Goal: Task Accomplishment & Management: Manage account settings

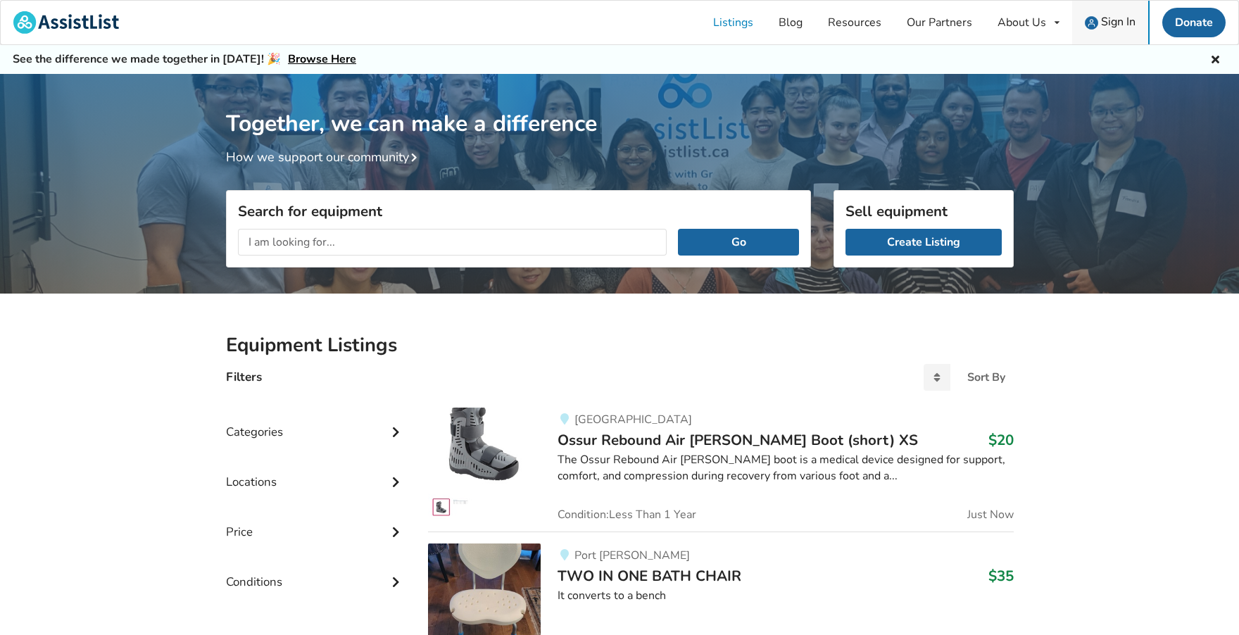
click at [1113, 25] on span "Sign In" at bounding box center [1118, 21] width 34 height 15
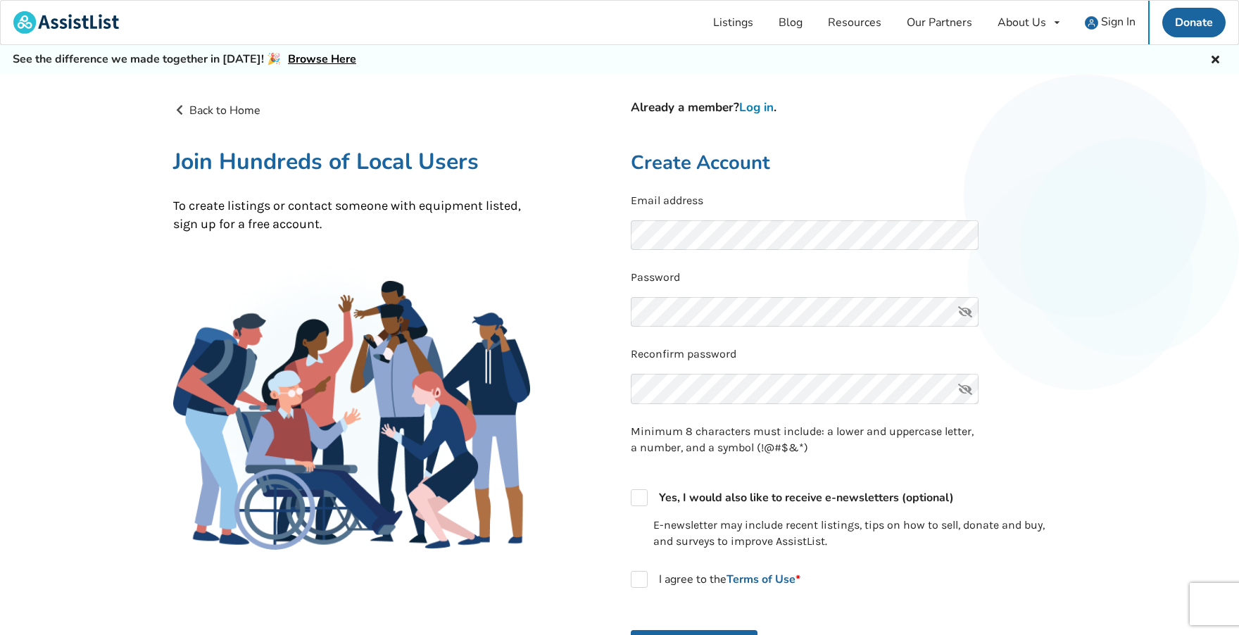
click at [766, 110] on link "Log in" at bounding box center [756, 107] width 34 height 16
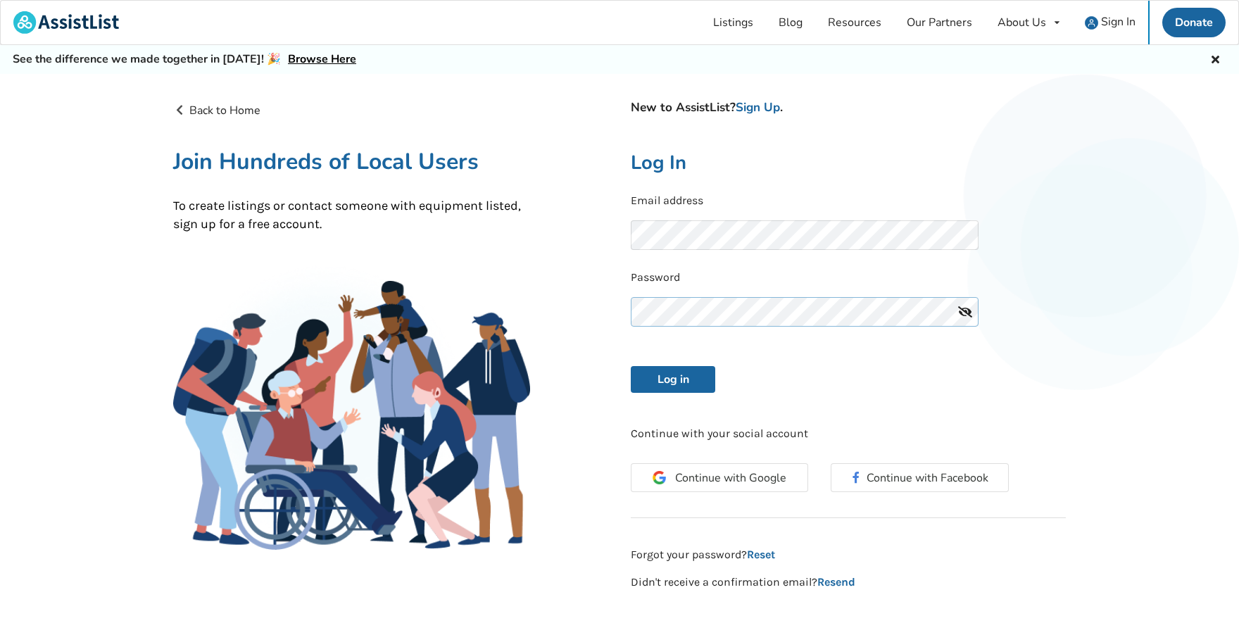
click at [673, 377] on button "Log in" at bounding box center [673, 379] width 84 height 27
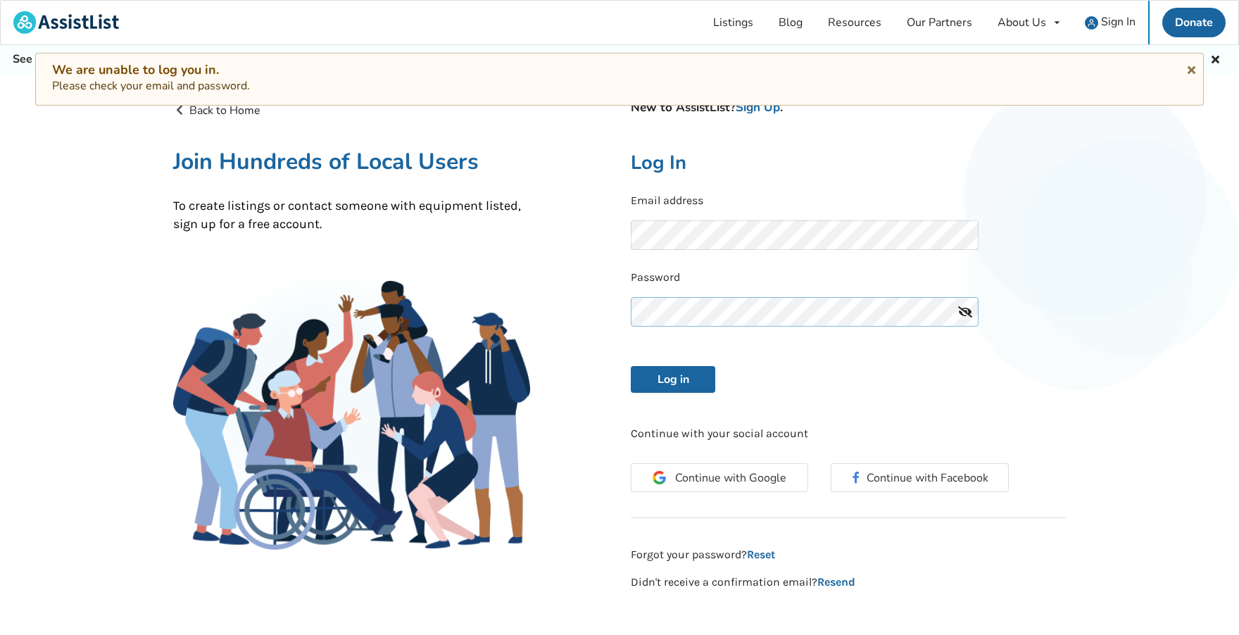
click at [673, 377] on button "Log in" at bounding box center [673, 379] width 84 height 27
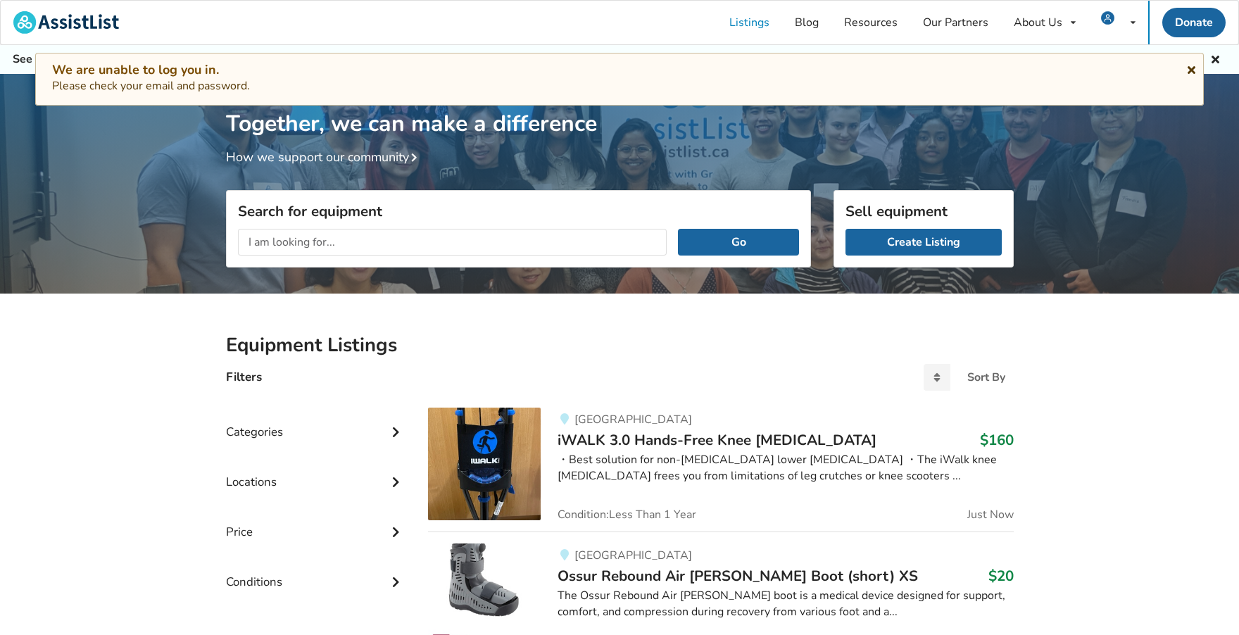
click at [1188, 68] on icon at bounding box center [1190, 67] width 13 height 11
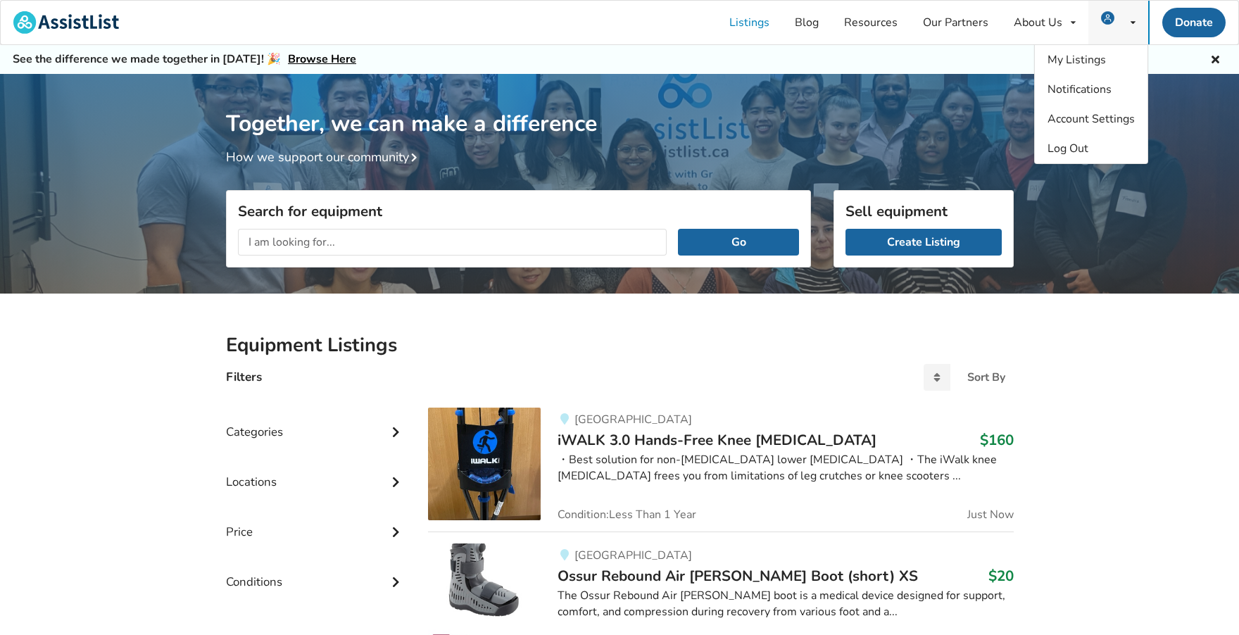
click at [1126, 15] on div "My Listings Notifications Account Settings Log Out" at bounding box center [1118, 23] width 60 height 44
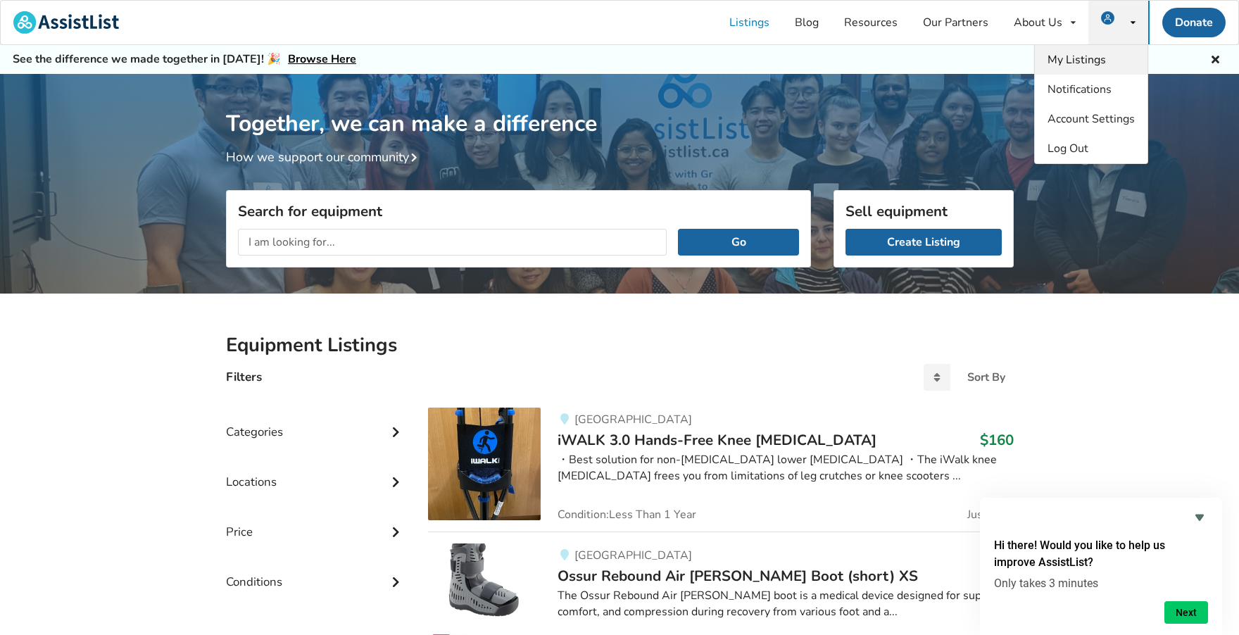
click at [1088, 54] on span "My Listings" at bounding box center [1076, 59] width 58 height 15
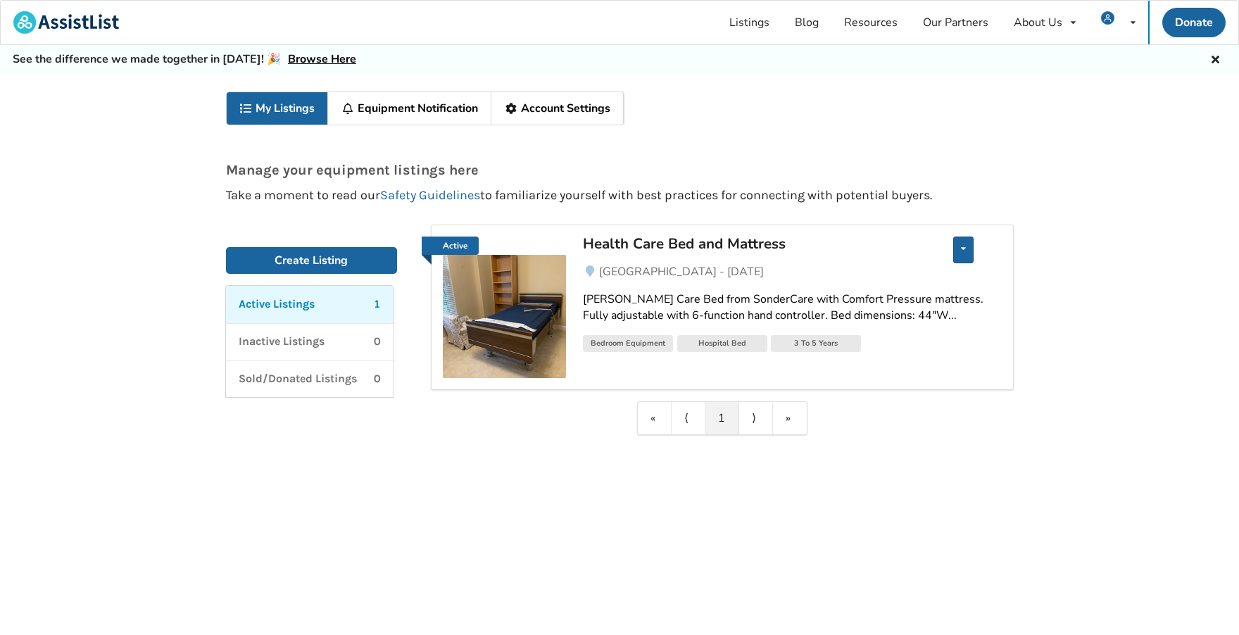
click at [964, 247] on icon at bounding box center [963, 248] width 5 height 8
click at [1094, 260] on div "My Listings Equipment Notification Account Settings Manage your equipment listi…" at bounding box center [619, 370] width 1239 height 593
